Goal: Task Accomplishment & Management: Use online tool/utility

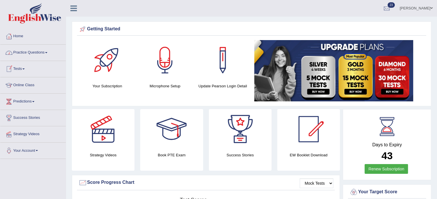
click at [26, 67] on link "Tests" at bounding box center [32, 68] width 65 height 14
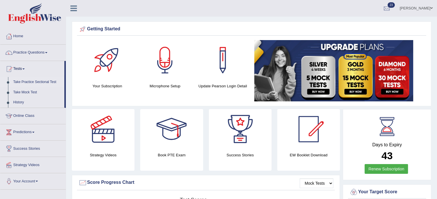
click at [41, 83] on link "Take Practice Sectional Test" at bounding box center [38, 82] width 54 height 10
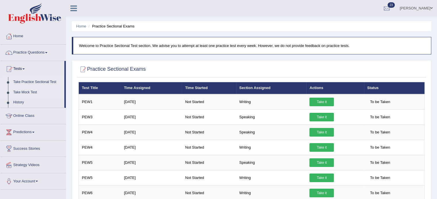
click at [34, 93] on link "Take Mock Test" at bounding box center [38, 93] width 54 height 10
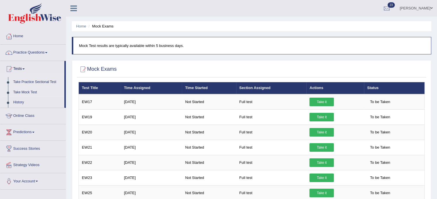
click at [46, 81] on link "Take Practice Sectional Test" at bounding box center [38, 82] width 54 height 10
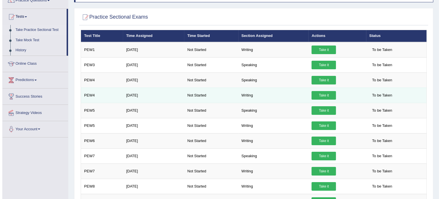
scroll to position [56, 0]
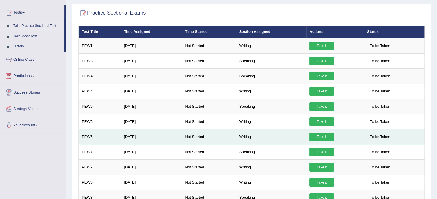
click at [321, 136] on link "Take it" at bounding box center [321, 137] width 24 height 9
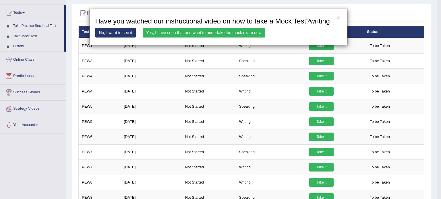
click at [194, 32] on link "Yes, I have seen that and want to undertake the mock exam now" at bounding box center [204, 33] width 123 height 10
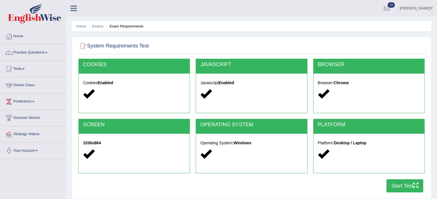
click at [399, 187] on button "Start Test" at bounding box center [404, 186] width 37 height 13
